Goal: Task Accomplishment & Management: Manage account settings

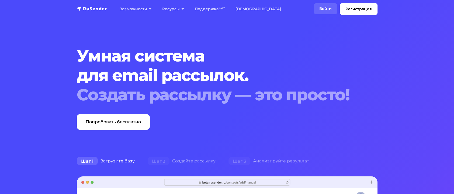
click at [334, 6] on link "Войти" at bounding box center [325, 8] width 23 height 11
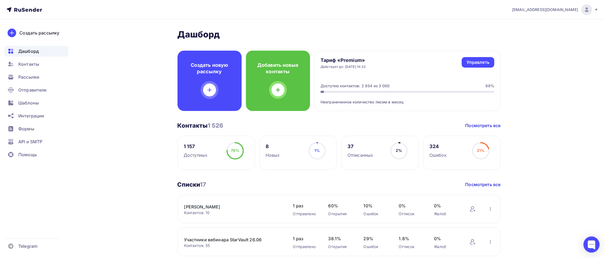
drag, startPoint x: 342, startPoint y: 67, endPoint x: 375, endPoint y: 72, distance: 33.8
click at [375, 72] on div "Тариф «Premium» Действует до: [DATE] 14:32 Управлять Управлять Доступно контакт…" at bounding box center [408, 81] width 187 height 60
click at [27, 65] on span "Контакты" at bounding box center [28, 64] width 21 height 6
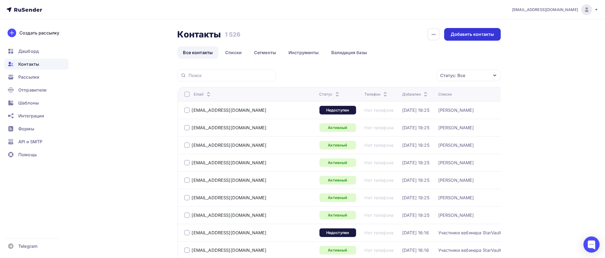
click at [460, 28] on div "Добавить контакты" at bounding box center [472, 34] width 56 height 13
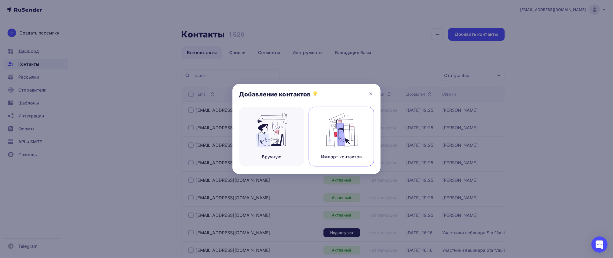
click at [341, 129] on img at bounding box center [342, 130] width 36 height 34
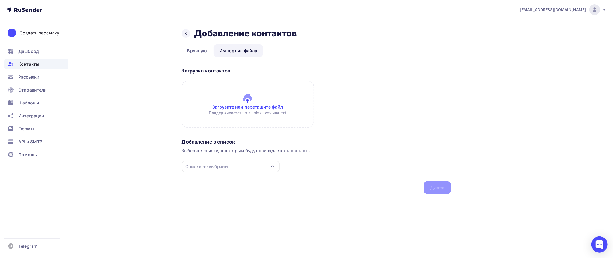
click at [248, 165] on div "Списки не выбраны" at bounding box center [231, 167] width 98 height 12
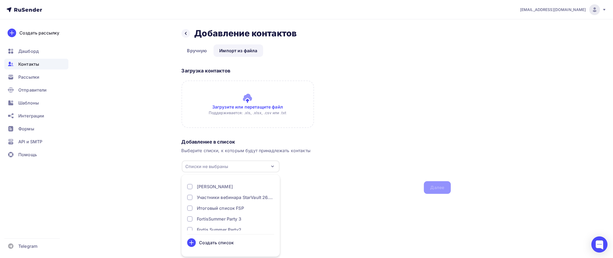
click at [337, 153] on div "Выберите списки, к которым будут принадлежать контакты" at bounding box center [317, 150] width 270 height 6
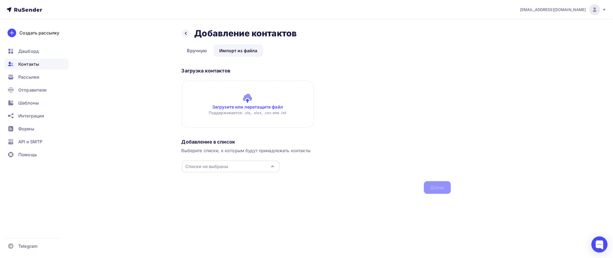
click at [256, 105] on input "file" at bounding box center [248, 104] width 133 height 47
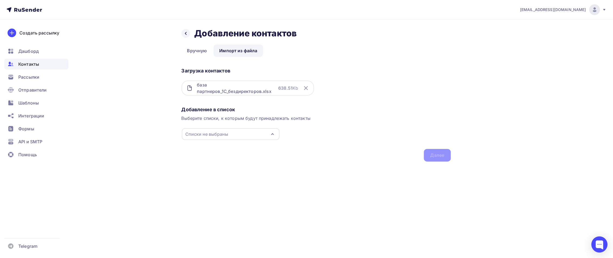
click at [239, 134] on div "Списки не выбраны" at bounding box center [231, 134] width 98 height 12
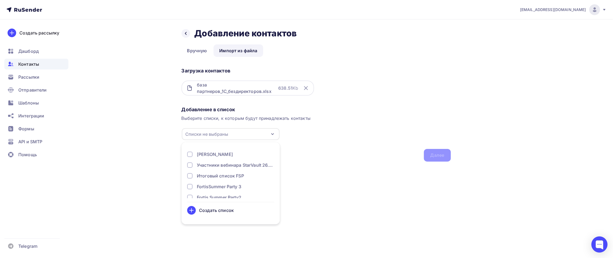
click at [226, 194] on div "Создать список" at bounding box center [216, 210] width 35 height 6
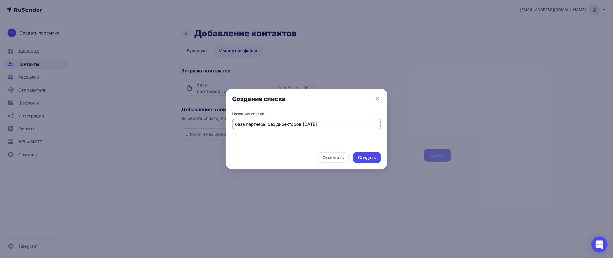
click at [303, 124] on input "база партнеры без директоров [DATE]" at bounding box center [307, 124] width 143 height 6
type input "база партнеры без директоров 1С [DATE]"
click at [360, 159] on div "Создать" at bounding box center [367, 158] width 18 height 6
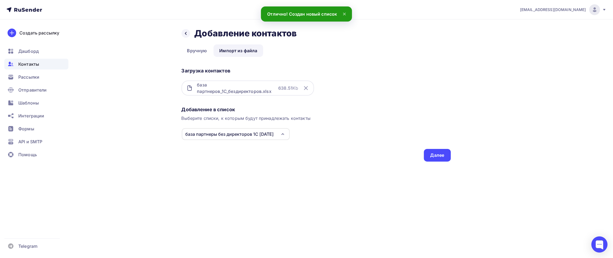
click at [255, 136] on div "база партнеры без директоров 1С [DATE]" at bounding box center [230, 134] width 88 height 6
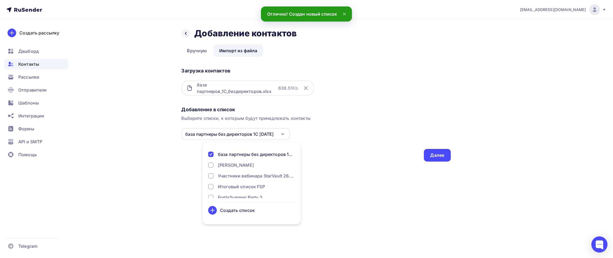
click at [360, 148] on div "Добавление в список Выберите списки, к которым будут принадлежать контакты база…" at bounding box center [317, 132] width 270 height 57
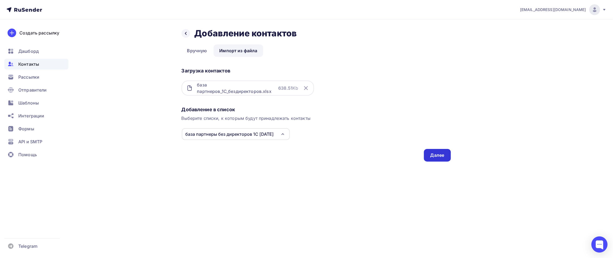
click at [440, 156] on div "Далее" at bounding box center [438, 155] width 14 height 6
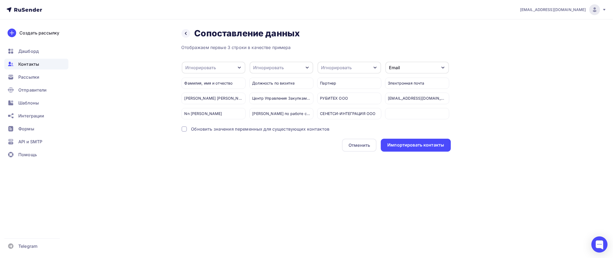
click at [197, 70] on div "Игнорировать" at bounding box center [201, 67] width 31 height 6
click at [206, 125] on div "Создать поле" at bounding box center [205, 118] width 38 height 13
type input "ф"
type input "Фамилия Имя"
drag, startPoint x: 272, startPoint y: 169, endPoint x: 273, endPoint y: 178, distance: 9.2
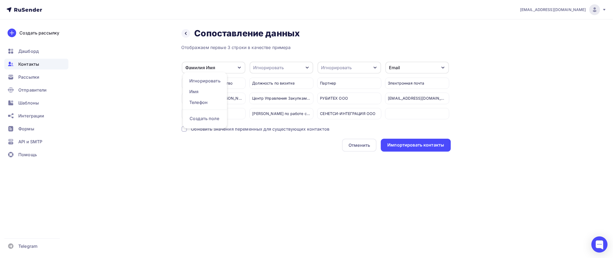
click at [274, 170] on div "Назад Сопоставление данных Сопоставление данных Отображаем первые 3 строки в ка…" at bounding box center [307, 96] width 442 height 154
click at [275, 67] on div "Игнорировать" at bounding box center [269, 67] width 31 height 6
drag, startPoint x: 276, startPoint y: 128, endPoint x: 268, endPoint y: 123, distance: 10.2
click at [276, 125] on div "Создать поле" at bounding box center [272, 118] width 38 height 13
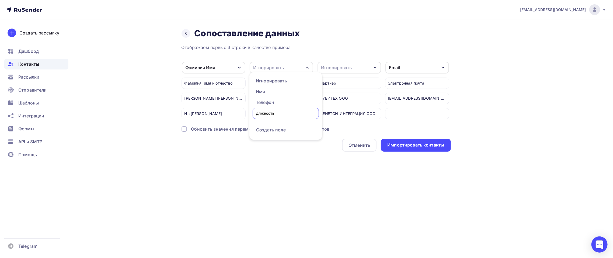
type input "длжность"
drag, startPoint x: 288, startPoint y: 116, endPoint x: 188, endPoint y: 111, distance: 100.7
click at [188, 111] on div "Фамилия Имя Игнорировать Имя Телефон Создать поле [PERSON_NAME], имя и отчество…" at bounding box center [317, 90] width 270 height 58
click at [265, 82] on div "Должность по визитке" at bounding box center [282, 83] width 64 height 11
click at [274, 68] on div "длжность" at bounding box center [264, 67] width 21 height 6
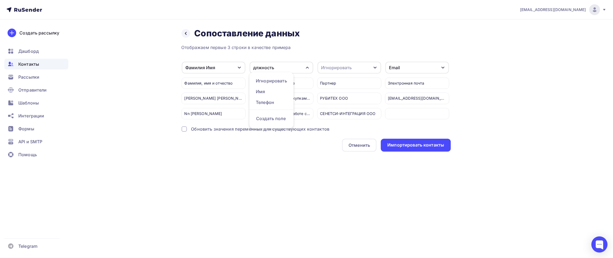
click at [274, 66] on div "длжность" at bounding box center [264, 67] width 21 height 6
click at [276, 68] on div "длжность" at bounding box center [282, 68] width 64 height 12
click at [278, 125] on div "Создать поле" at bounding box center [272, 118] width 38 height 13
click at [276, 112] on input "text" at bounding box center [286, 113] width 66 height 11
type input "Должность"
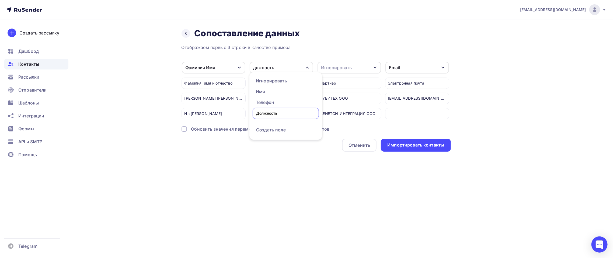
click at [298, 193] on div "[EMAIL_ADDRESS][DOMAIN_NAME] Аккаунт Тарифы Выйти Создать рассылку [GEOGRAPHIC_…" at bounding box center [306, 129] width 613 height 258
click at [337, 70] on div "Игнорировать" at bounding box center [337, 67] width 31 height 6
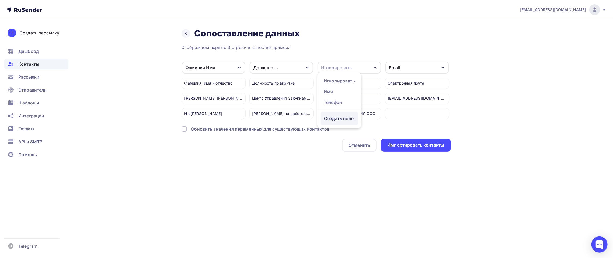
click at [343, 124] on div "Создать поле" at bounding box center [340, 118] width 38 height 13
type input "Партнер"
drag, startPoint x: 329, startPoint y: 190, endPoint x: 324, endPoint y: 185, distance: 6.7
click at [329, 185] on div "[EMAIL_ADDRESS][DOMAIN_NAME] Аккаунт Тарифы Выйти Создать рассылку [GEOGRAPHIC_…" at bounding box center [306, 129] width 613 height 258
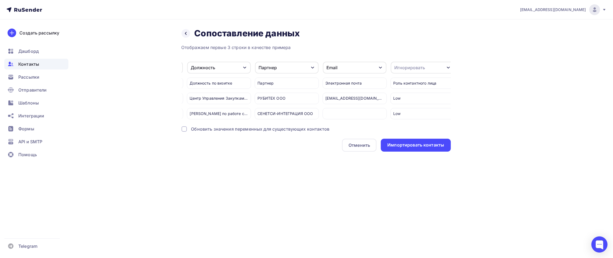
scroll to position [0, 66]
click at [407, 70] on div "Игнорировать" at bounding box center [406, 67] width 31 height 6
click at [407, 125] on div "Создать поле" at bounding box center [409, 118] width 38 height 13
type input "у"
type input "Уровень"
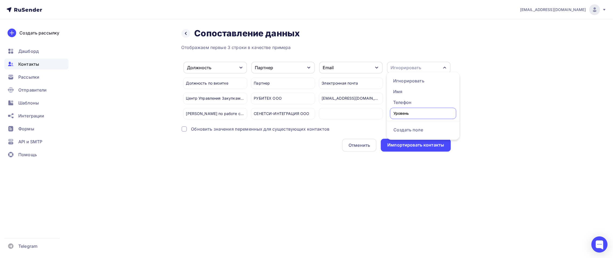
click at [426, 194] on div "[EMAIL_ADDRESS][DOMAIN_NAME] Аккаунт Тарифы Выйти Создать рассылку [GEOGRAPHIC_…" at bounding box center [306, 129] width 613 height 258
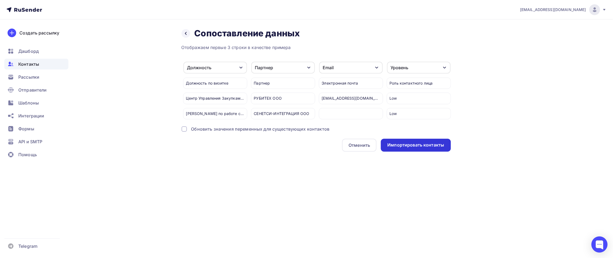
click at [435, 152] on div "Импортировать контакты" at bounding box center [416, 145] width 70 height 13
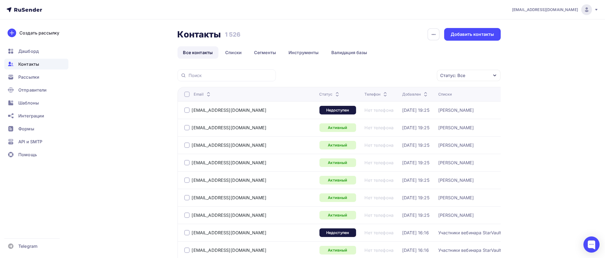
click at [26, 60] on div "Контакты" at bounding box center [36, 64] width 64 height 11
click at [235, 48] on link "Списки" at bounding box center [234, 52] width 28 height 12
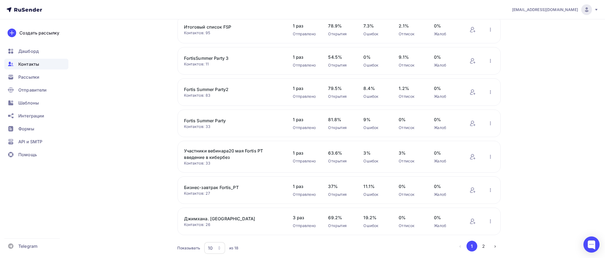
scroll to position [168, 0]
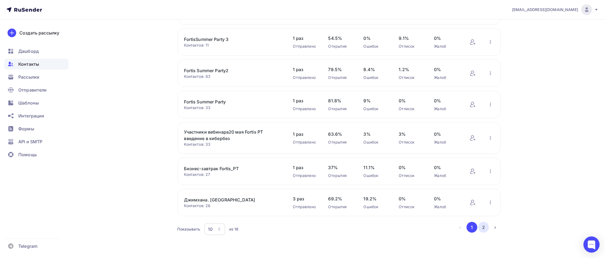
click at [460, 194] on button "2" at bounding box center [483, 227] width 11 height 11
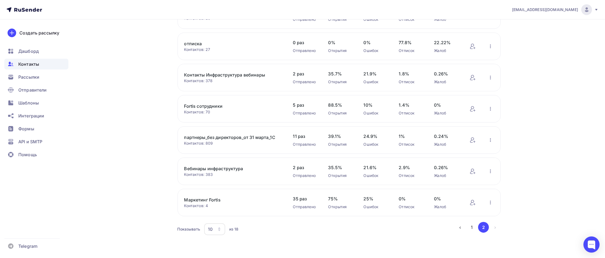
scroll to position [97, 0]
click at [220, 136] on link "партнеры_без директоров_от 31 марта_1С" at bounding box center [230, 138] width 92 height 6
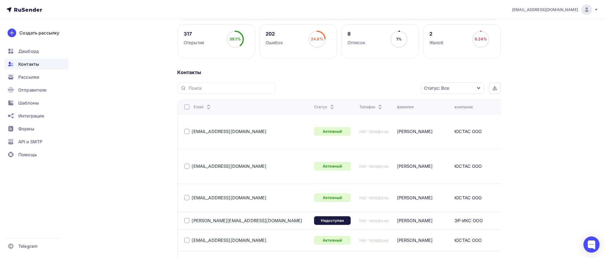
scroll to position [108, 0]
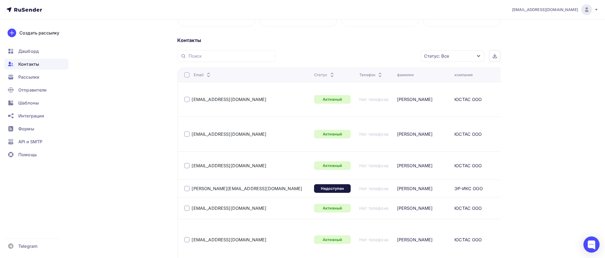
click at [460, 54] on div "Статус: Все" at bounding box center [453, 55] width 64 height 11
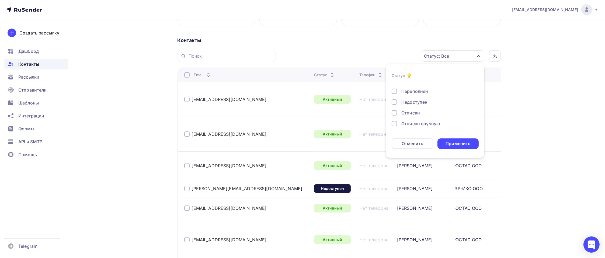
scroll to position [39, 0]
click at [416, 98] on div "Отписан" at bounding box center [411, 101] width 19 height 6
click at [414, 110] on div "Отписан вручную" at bounding box center [421, 112] width 39 height 6
click at [454, 147] on div "Применить" at bounding box center [459, 144] width 42 height 11
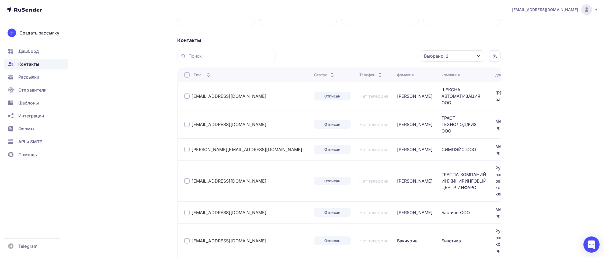
drag, startPoint x: 186, startPoint y: 75, endPoint x: 190, endPoint y: 73, distance: 4.5
click at [186, 74] on div at bounding box center [186, 74] width 5 height 5
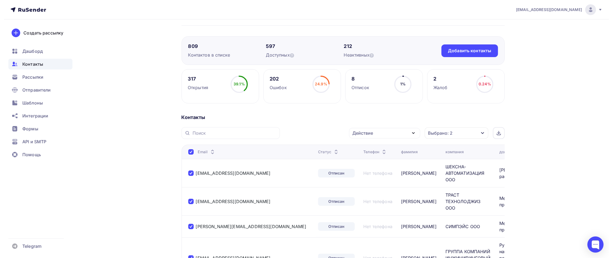
scroll to position [0, 0]
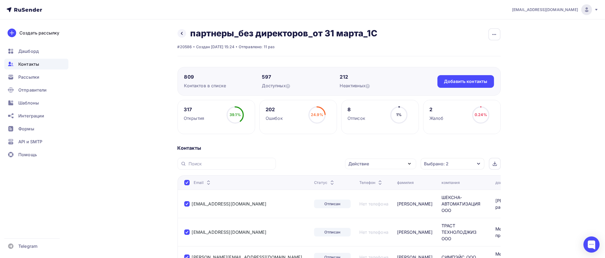
click at [410, 165] on icon "button" at bounding box center [409, 164] width 6 height 6
click at [392, 179] on div "Добавить в списки" at bounding box center [373, 180] width 42 height 6
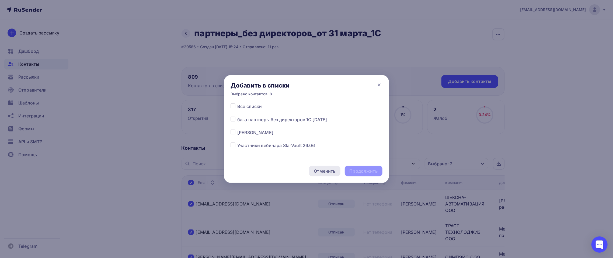
click at [327, 175] on div "Отменить" at bounding box center [324, 171] width 31 height 11
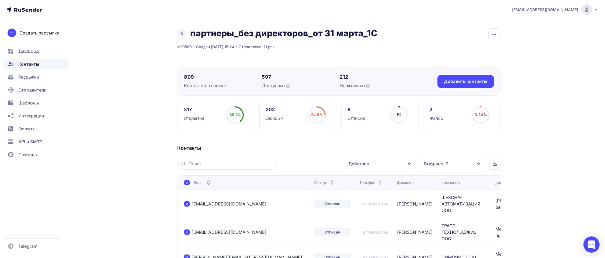
click at [407, 161] on icon "button" at bounding box center [409, 164] width 6 height 6
click at [393, 189] on div "Исключить из списка" at bounding box center [375, 190] width 47 height 6
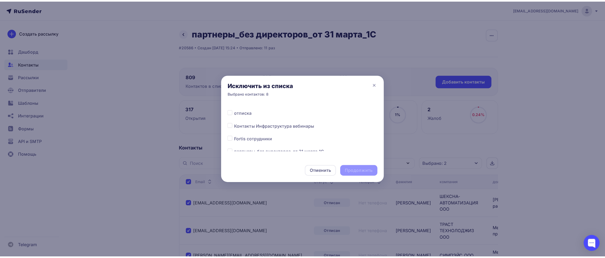
scroll to position [197, 0]
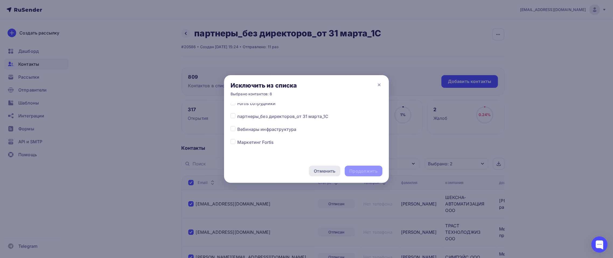
click at [325, 172] on div "Отменить" at bounding box center [325, 171] width 22 height 6
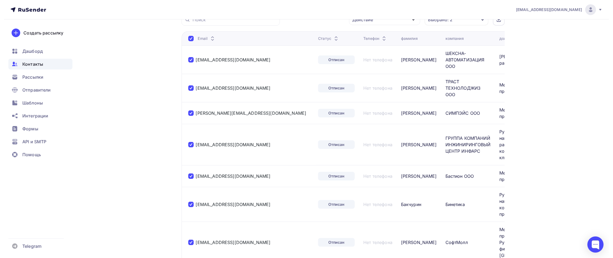
scroll to position [72, 0]
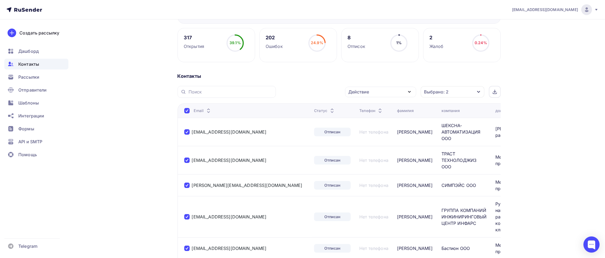
click at [439, 92] on div "Выбрано: 2" at bounding box center [436, 92] width 25 height 6
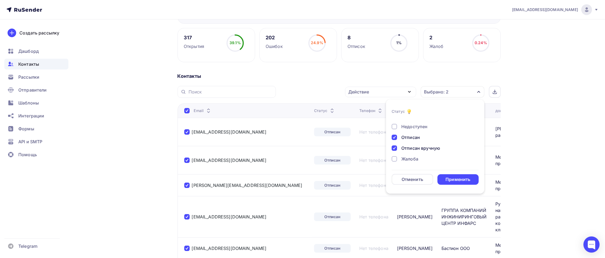
click at [408, 92] on icon "button" at bounding box center [409, 92] width 6 height 6
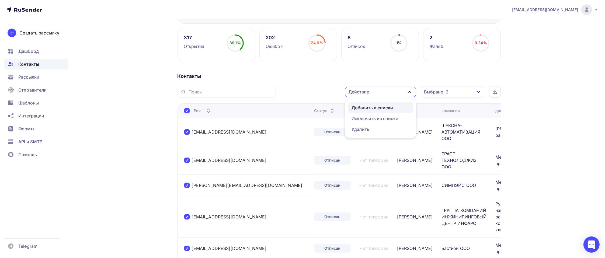
click at [367, 107] on div "Добавить в списки" at bounding box center [373, 108] width 42 height 6
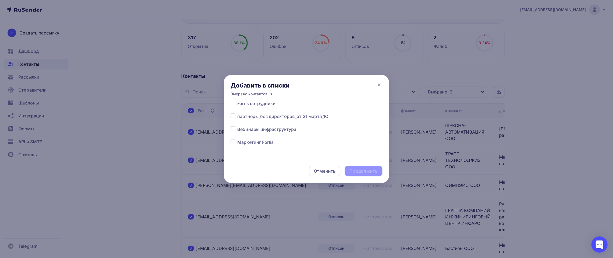
scroll to position [143, 0]
click at [251, 130] on span "отписка" at bounding box center [246, 131] width 18 height 6
click at [237, 128] on label at bounding box center [237, 128] width 0 height 0
click at [233, 130] on input "checkbox" at bounding box center [233, 130] width 5 height 5
checkbox input "true"
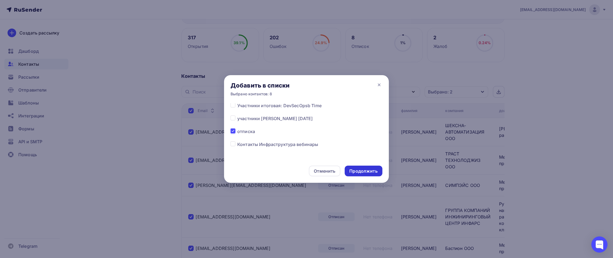
click at [354, 170] on div "Продолжить" at bounding box center [364, 171] width 28 height 6
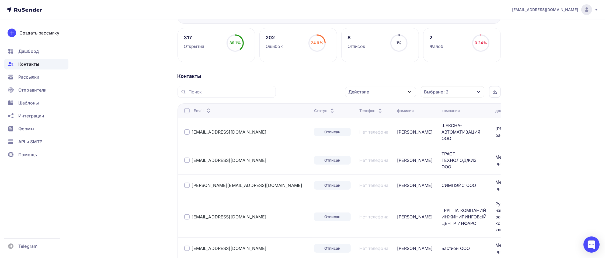
click at [186, 110] on div at bounding box center [186, 110] width 5 height 5
click at [187, 110] on div at bounding box center [186, 110] width 5 height 5
click at [409, 93] on icon "button" at bounding box center [409, 92] width 6 height 6
click at [368, 129] on div "Удалить" at bounding box center [361, 129] width 18 height 6
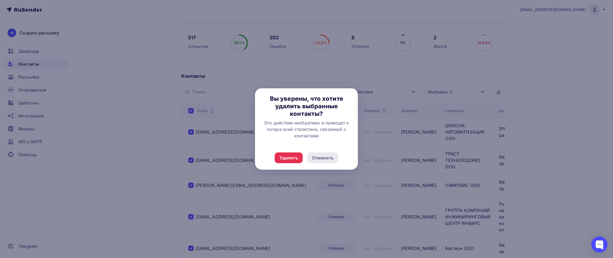
click at [322, 157] on div "Отменить" at bounding box center [323, 158] width 22 height 6
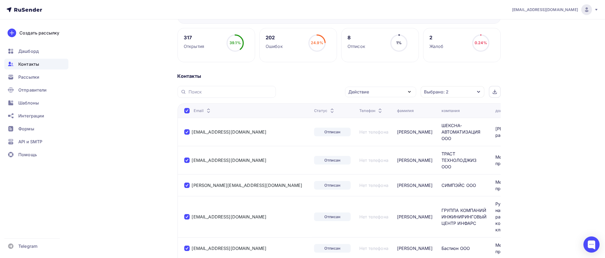
click at [406, 93] on icon "button" at bounding box center [409, 92] width 6 height 6
click at [393, 120] on div "Исключить из списка" at bounding box center [375, 118] width 47 height 6
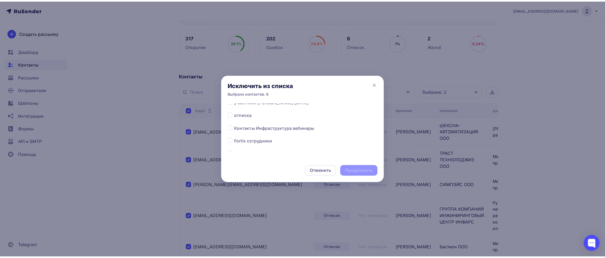
scroll to position [197, 0]
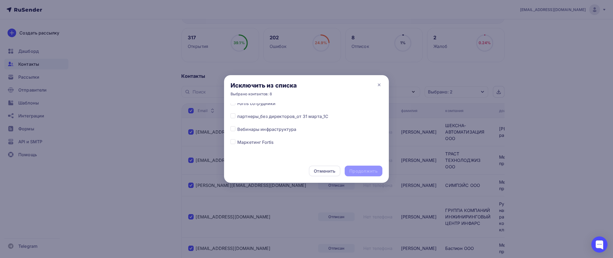
click at [287, 115] on span "партнеры_без директоров_от 31 марта_1С" at bounding box center [282, 116] width 91 height 6
click at [237, 113] on label at bounding box center [237, 113] width 0 height 0
click at [233, 116] on input "checkbox" at bounding box center [233, 115] width 5 height 5
checkbox input "true"
click at [360, 170] on div "Продолжить" at bounding box center [364, 171] width 28 height 6
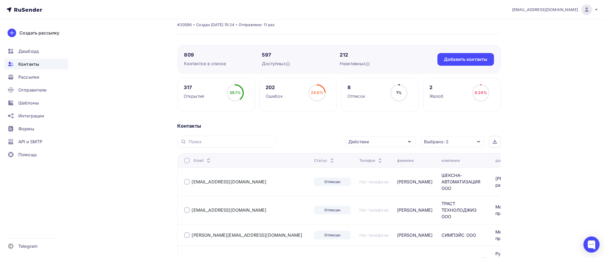
scroll to position [0, 0]
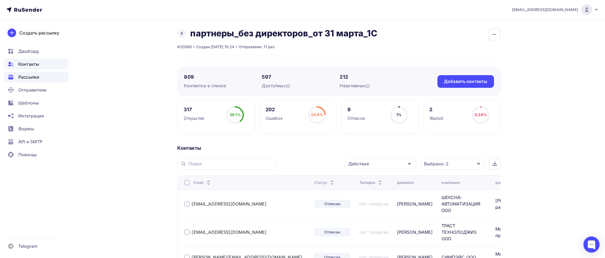
click at [30, 73] on div "Рассылки" at bounding box center [36, 77] width 64 height 11
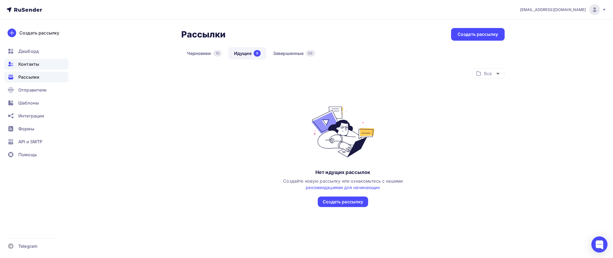
click at [32, 66] on span "Контакты" at bounding box center [28, 64] width 21 height 6
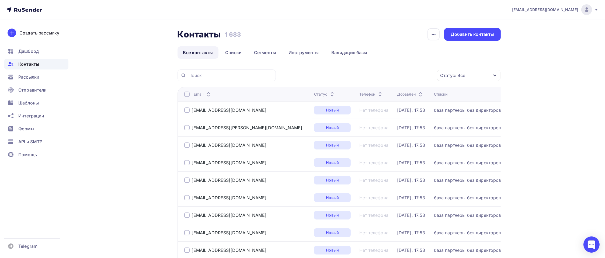
drag, startPoint x: 235, startPoint y: 51, endPoint x: 255, endPoint y: 59, distance: 21.4
click at [234, 51] on link "Списки" at bounding box center [234, 52] width 28 height 12
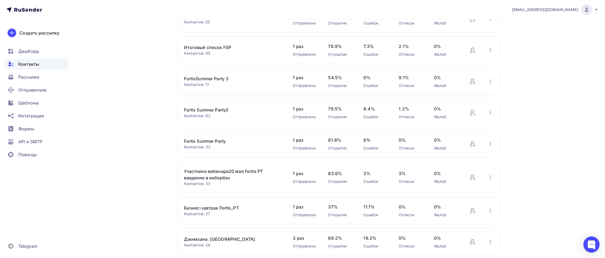
scroll to position [168, 0]
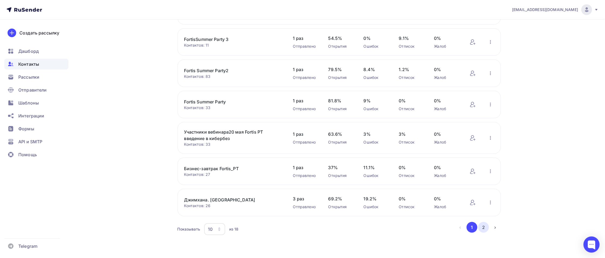
click at [460, 194] on button "2" at bounding box center [483, 227] width 11 height 11
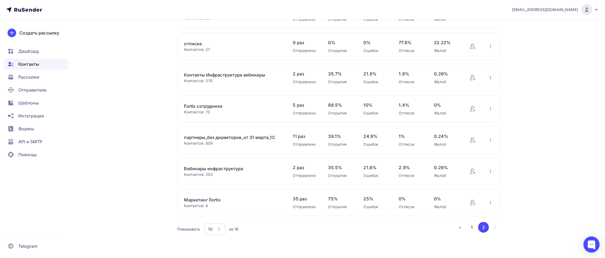
scroll to position [97, 0]
click at [216, 139] on link "партнеры_без директоров_от 31 марта_1С" at bounding box center [230, 138] width 92 height 6
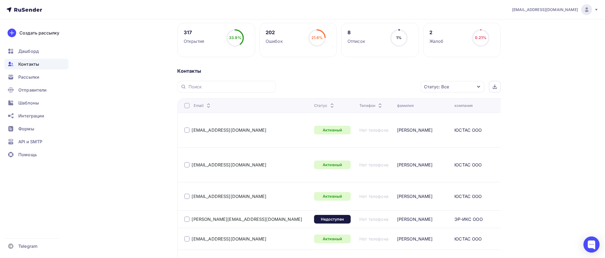
scroll to position [108, 0]
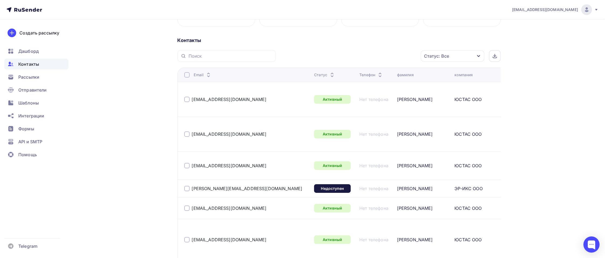
click at [441, 58] on div "Статус: Все" at bounding box center [436, 56] width 25 height 6
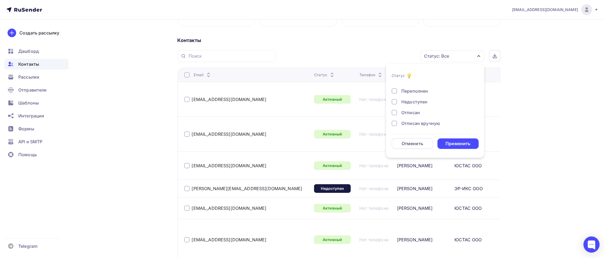
scroll to position [39, 0]
drag, startPoint x: 415, startPoint y: 110, endPoint x: 414, endPoint y: 101, distance: 9.2
click at [415, 109] on div "Новый Активный Не существует Переполнен Недоступен Отписан Отписан вручную [GEO…" at bounding box center [435, 85] width 87 height 82
click at [397, 102] on div "Отписан" at bounding box center [432, 101] width 81 height 6
click at [394, 113] on div at bounding box center [394, 112] width 5 height 5
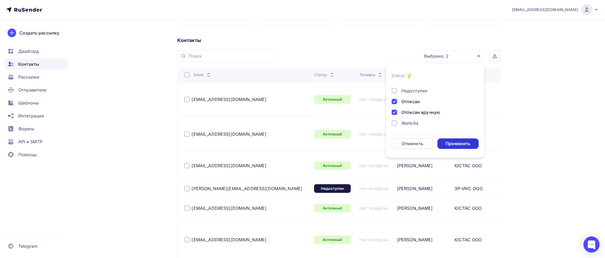
click at [449, 143] on div "Применить" at bounding box center [458, 144] width 25 height 6
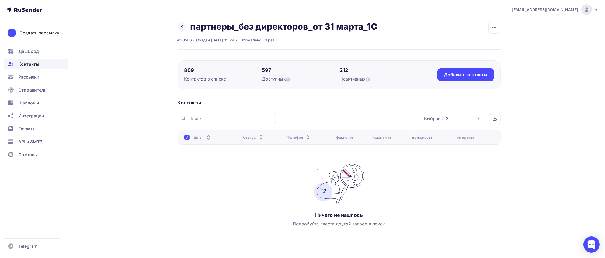
scroll to position [0, 0]
